Goal: Transaction & Acquisition: Download file/media

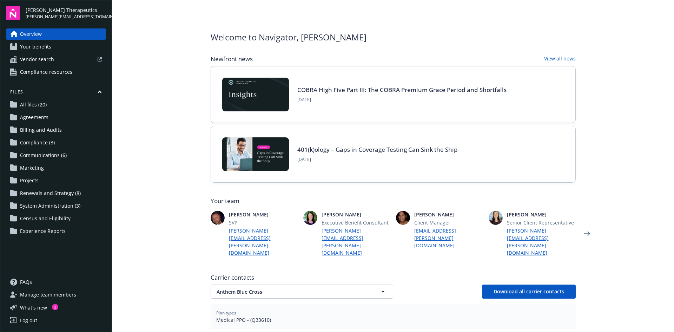
drag, startPoint x: 51, startPoint y: 193, endPoint x: 41, endPoint y: 191, distance: 10.7
click at [41, 191] on span "Renewals and Strategy (8)" at bounding box center [50, 192] width 61 height 11
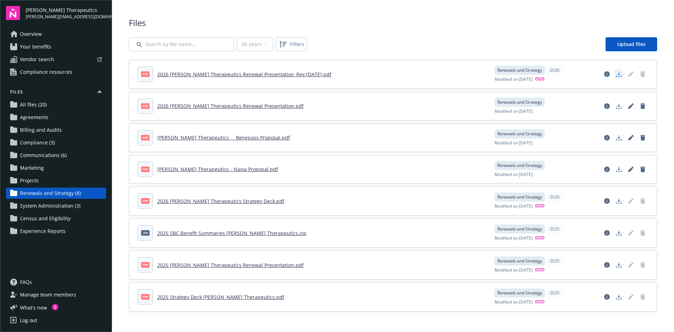
click at [619, 73] on polygon "Download document" at bounding box center [618, 74] width 3 height 4
